Goal: Task Accomplishment & Management: Use online tool/utility

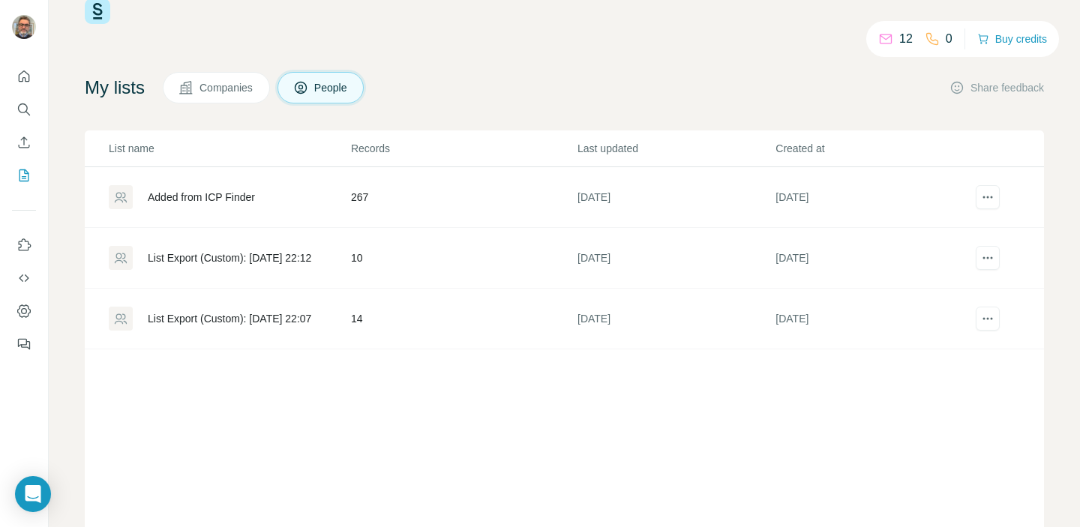
scroll to position [35, 0]
click at [29, 319] on button "Dashboard" at bounding box center [24, 311] width 24 height 27
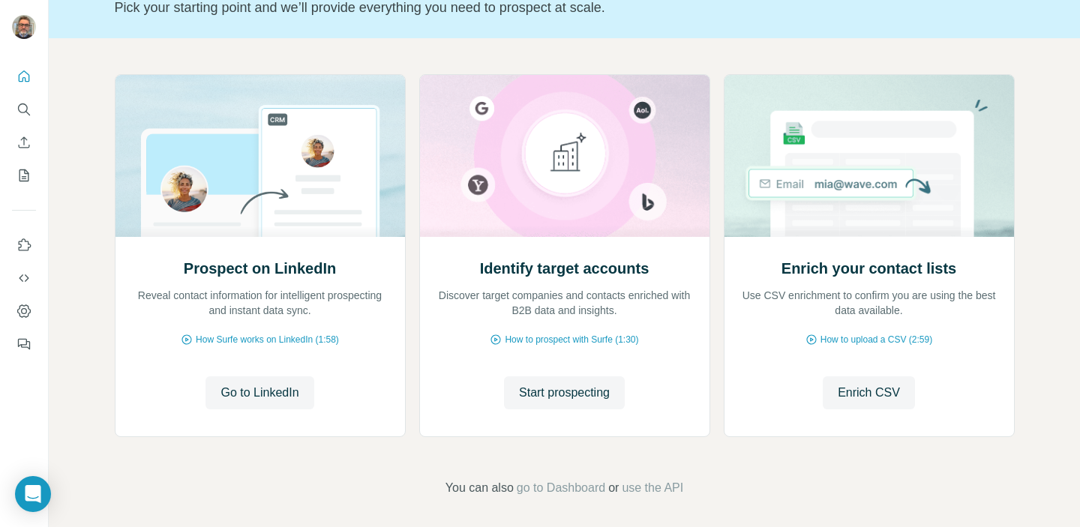
scroll to position [118, 0]
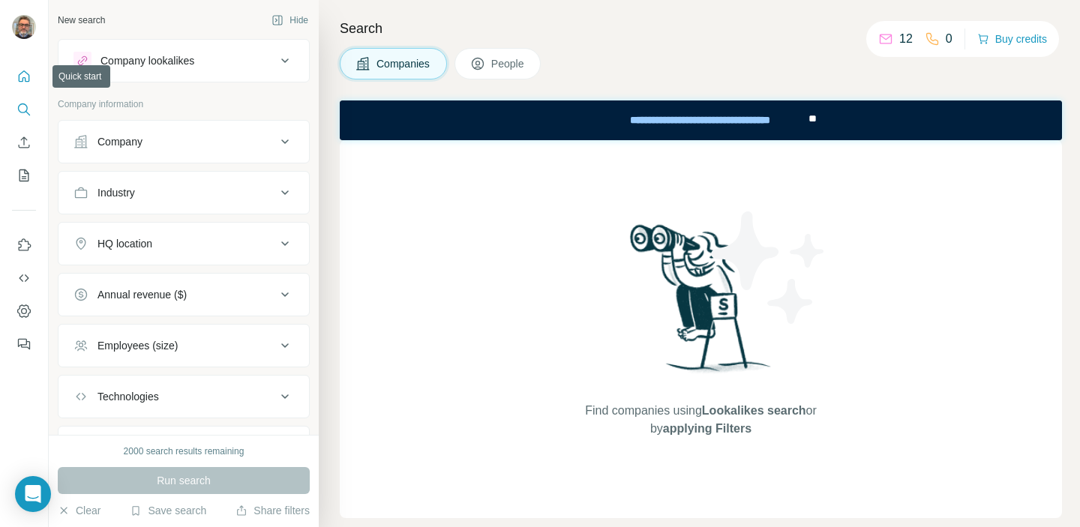
click at [21, 83] on icon "Quick start" at bounding box center [23, 76] width 15 height 15
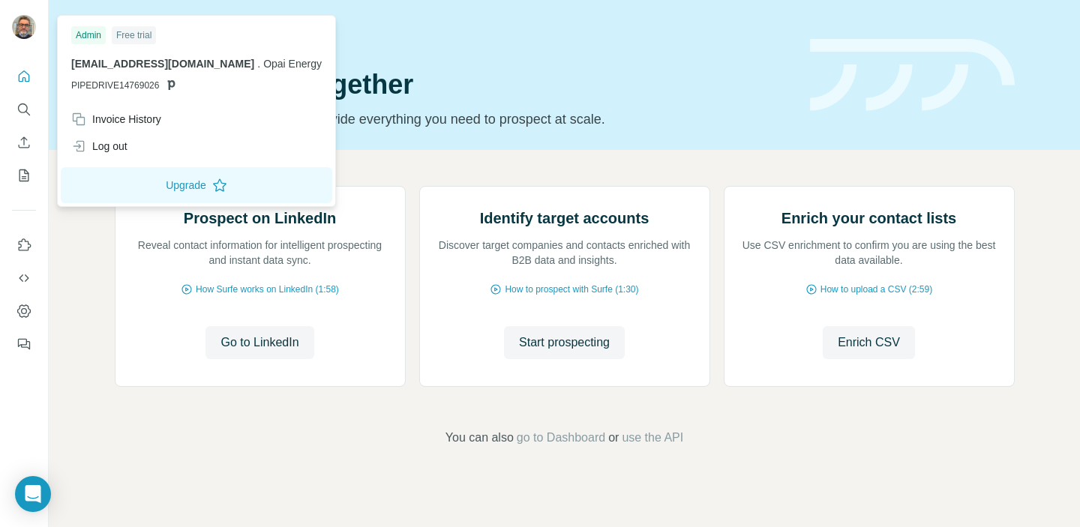
click at [27, 27] on img at bounding box center [24, 27] width 24 height 24
click at [586, 152] on div "Prospect on LinkedIn Reveal contact information for intelligent prospecting and…" at bounding box center [564, 316] width 1031 height 333
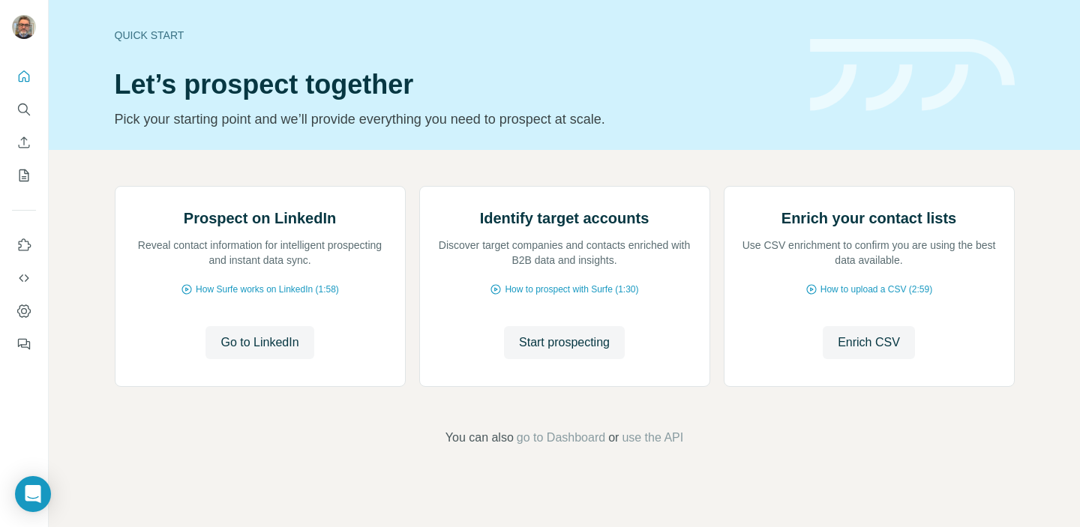
scroll to position [57, 0]
click at [17, 106] on icon "Search" at bounding box center [23, 109] width 15 height 15
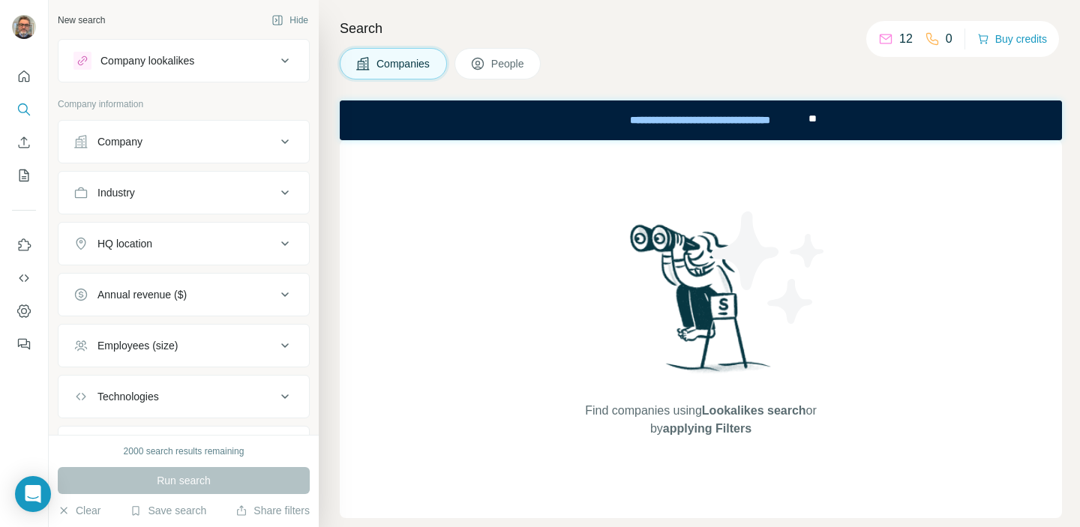
click at [206, 148] on div "Company" at bounding box center [174, 141] width 202 height 15
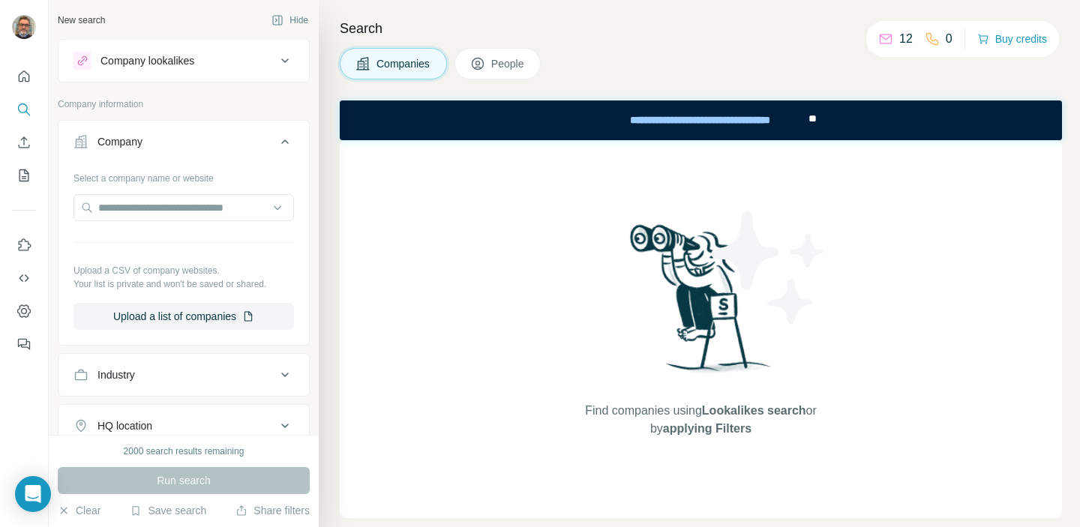
click at [253, 145] on div "Company" at bounding box center [174, 141] width 202 height 15
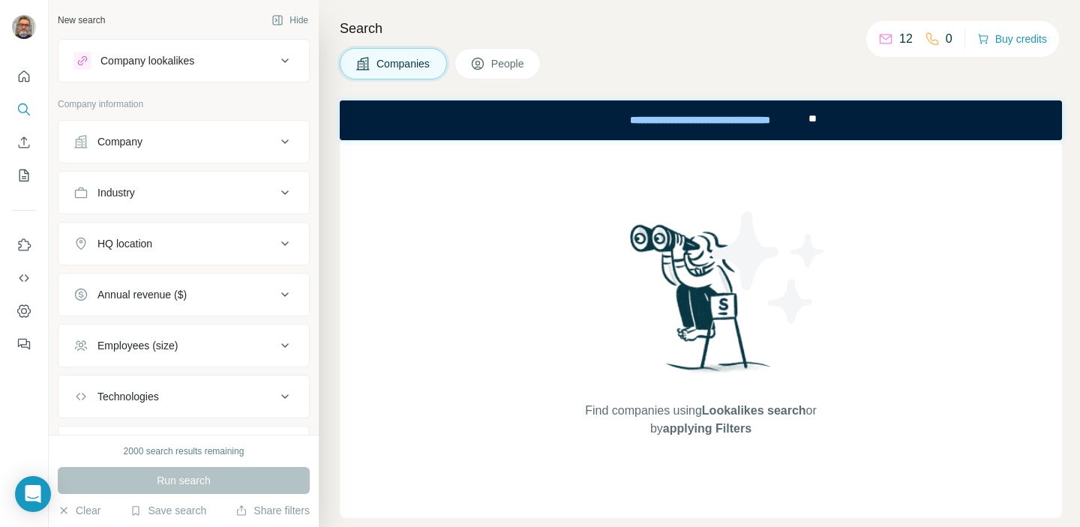
click at [228, 58] on div "Company lookalikes" at bounding box center [174, 61] width 202 height 18
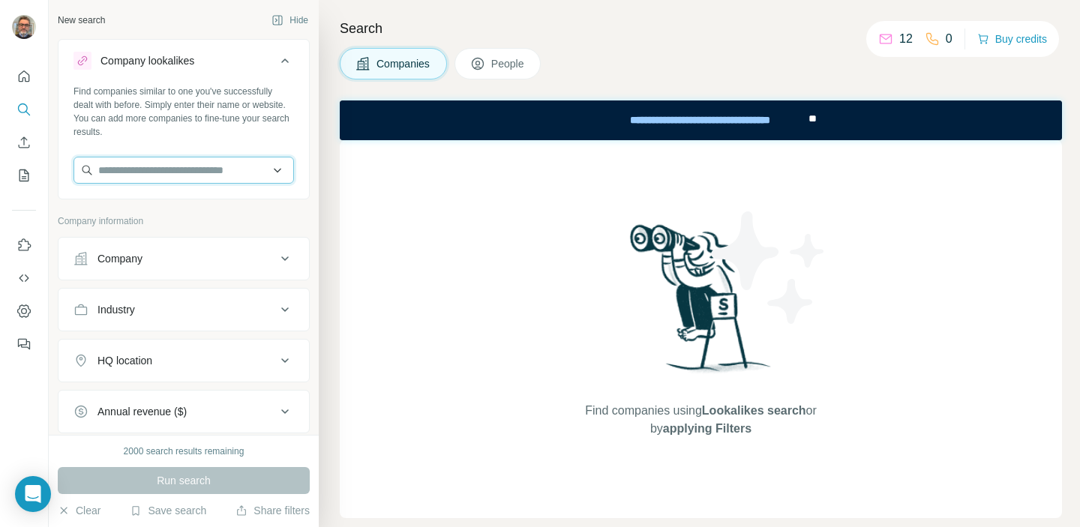
click at [187, 168] on input "text" at bounding box center [183, 170] width 220 height 27
type input "*****"
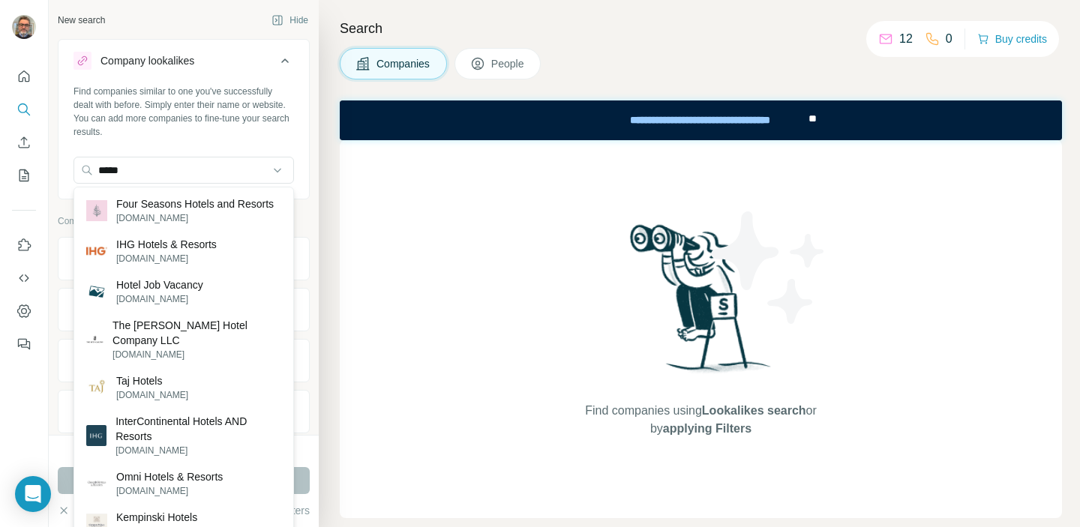
click at [208, 148] on div "Find companies similar to one you've successfully dealt with before. Simply ent…" at bounding box center [183, 140] width 250 height 111
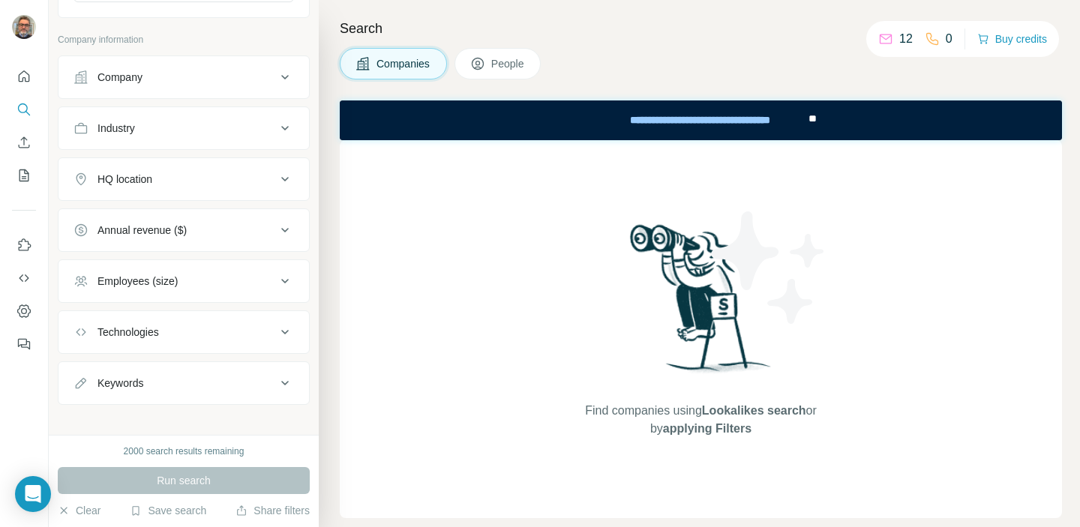
scroll to position [193, 0]
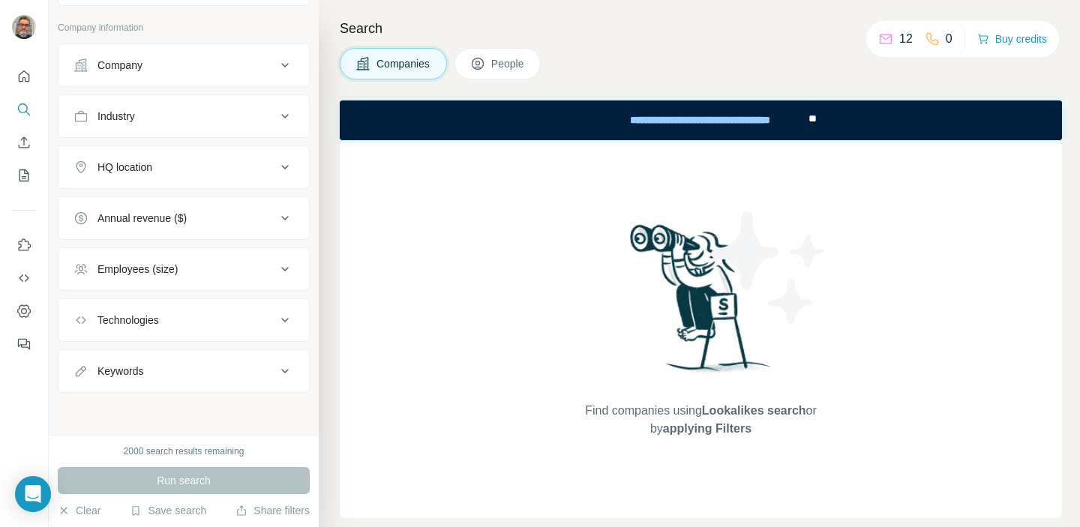
click at [244, 167] on div "HQ location" at bounding box center [174, 167] width 202 height 15
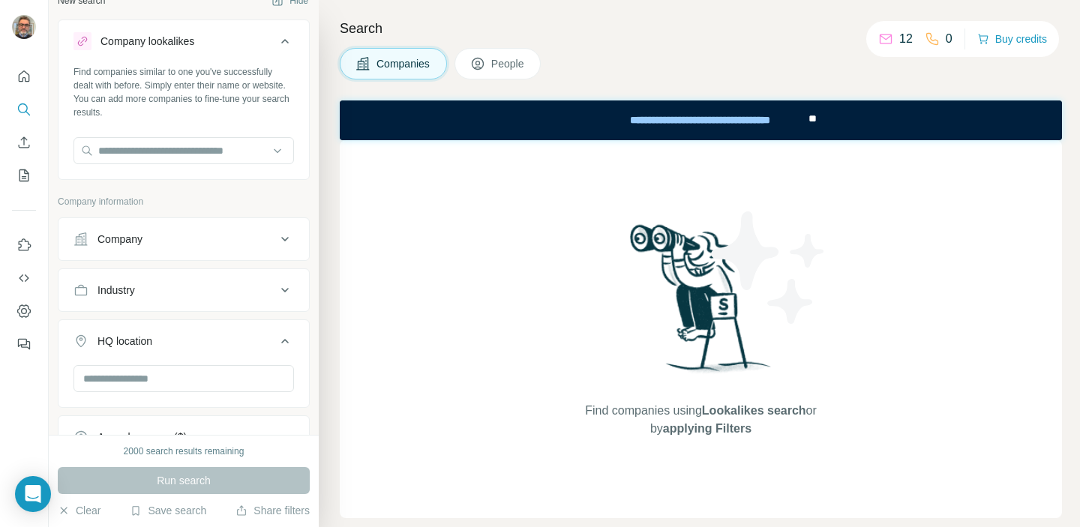
scroll to position [0, 0]
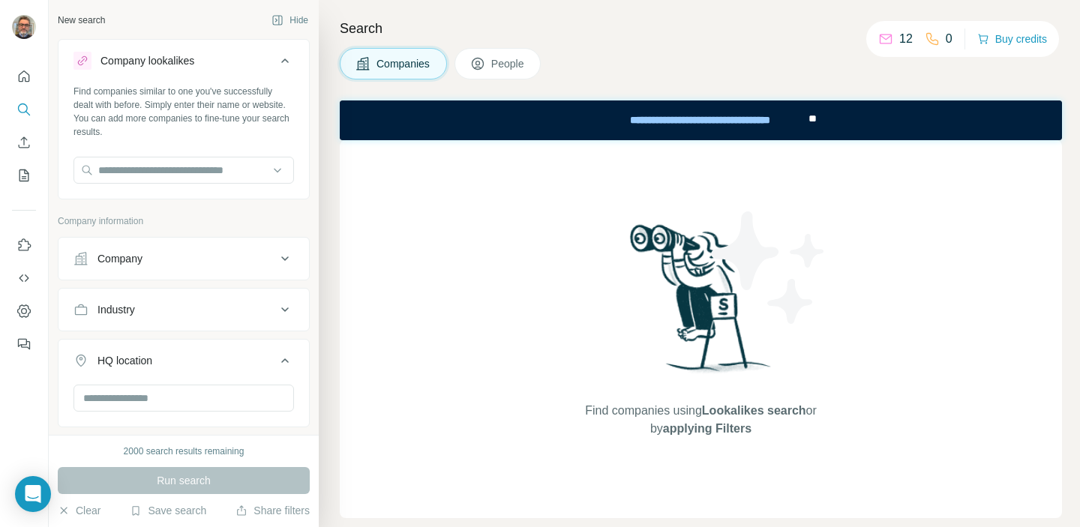
click at [508, 64] on span "People" at bounding box center [508, 63] width 34 height 15
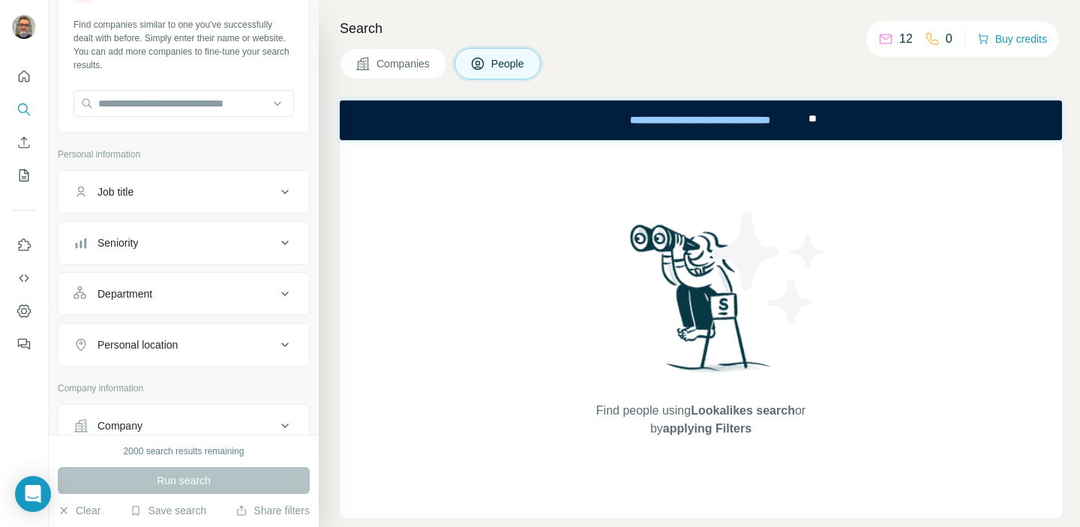
scroll to position [62, 0]
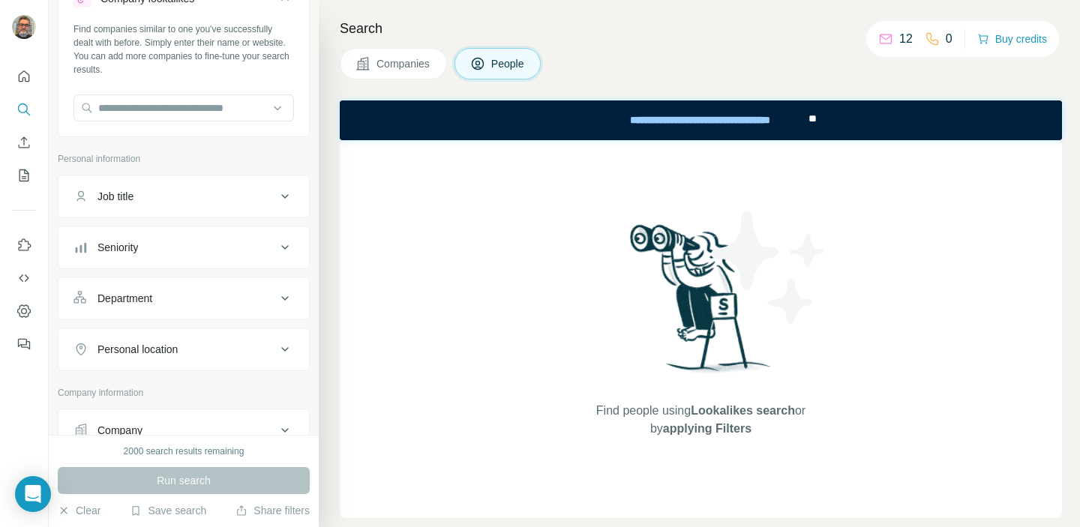
click at [253, 351] on div "Personal location" at bounding box center [174, 349] width 202 height 15
click at [224, 378] on input "text" at bounding box center [183, 386] width 220 height 27
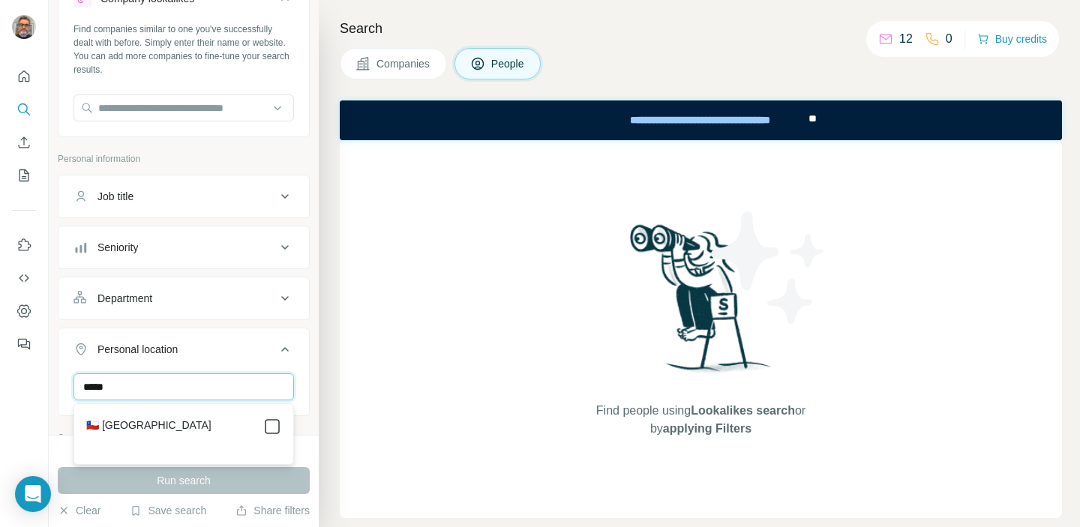
type input "*****"
